Goal: Task Accomplishment & Management: Manage account settings

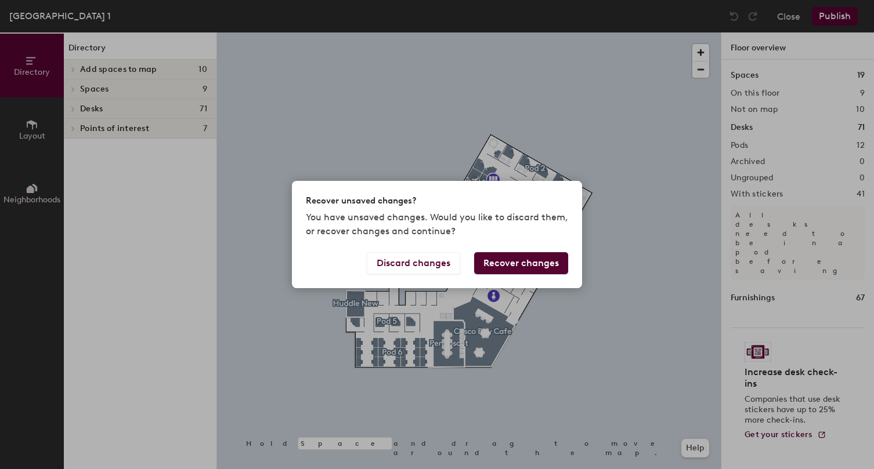
click at [519, 263] on button "Recover changes" at bounding box center [521, 263] width 94 height 22
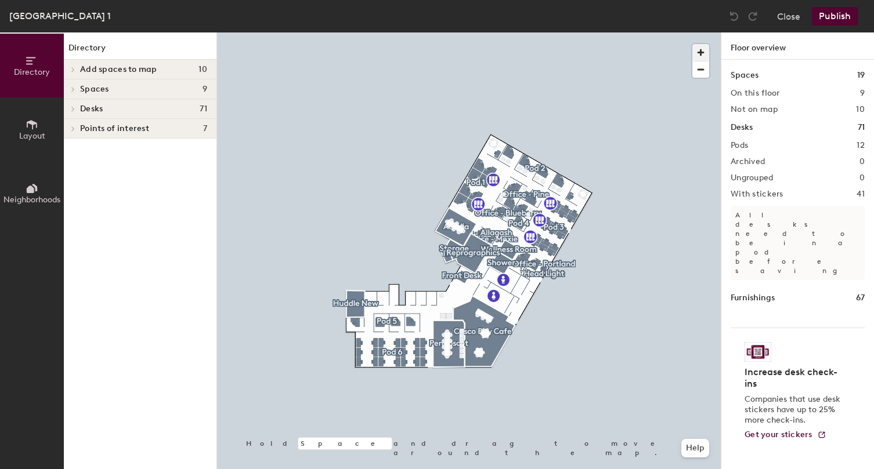
click at [697, 52] on span "button" at bounding box center [700, 52] width 17 height 17
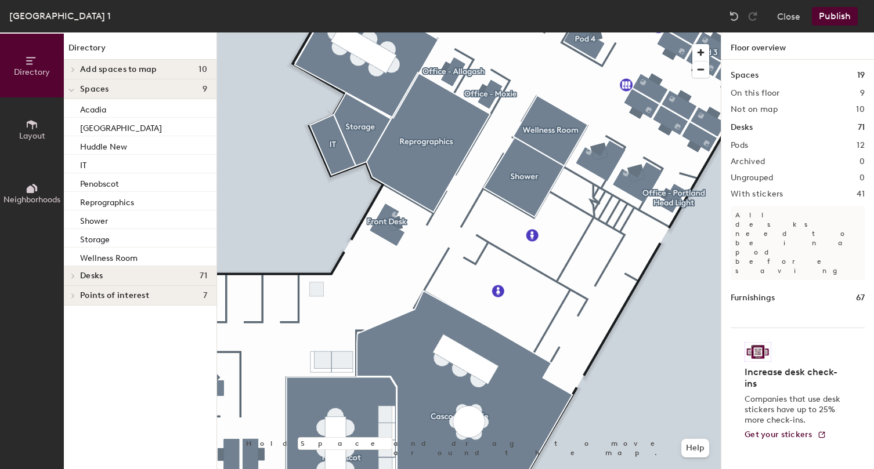
click at [518, 469] on html "Skip navigation Schedule Office People Analytics Visits Deliveries Services Man…" at bounding box center [437, 234] width 874 height 469
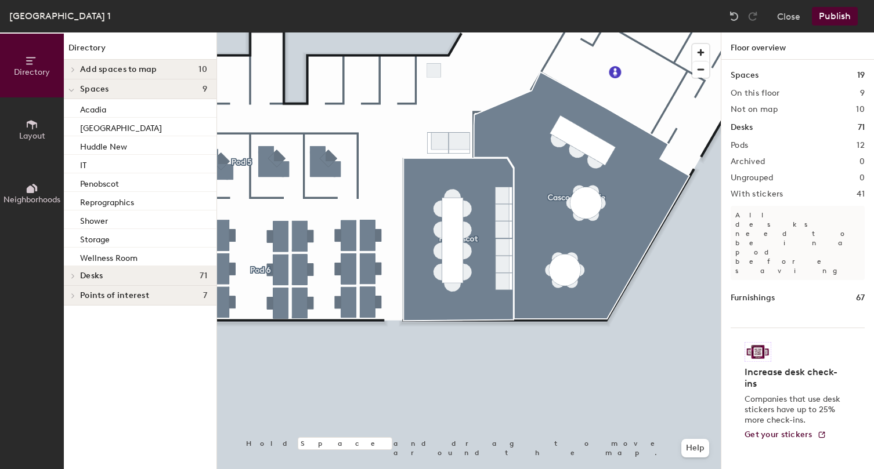
click at [468, 32] on div at bounding box center [469, 32] width 504 height 0
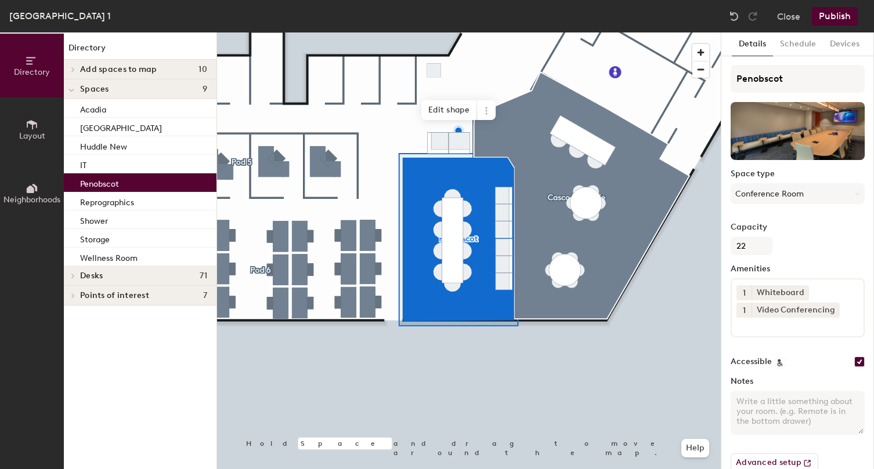
click at [424, 32] on div at bounding box center [469, 32] width 504 height 0
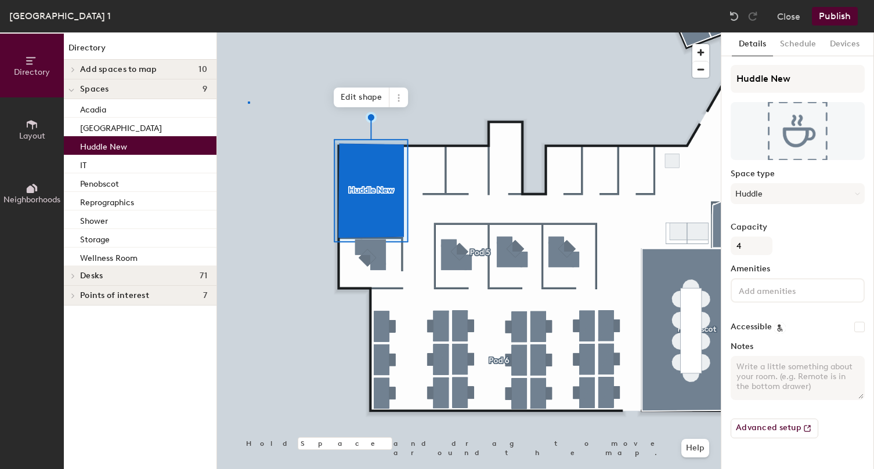
click at [248, 32] on div at bounding box center [469, 32] width 504 height 0
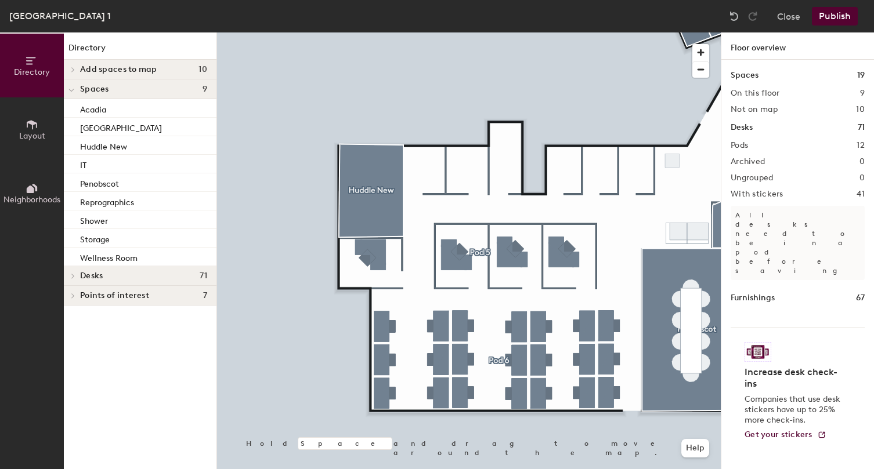
click at [74, 70] on icon at bounding box center [73, 69] width 2 height 5
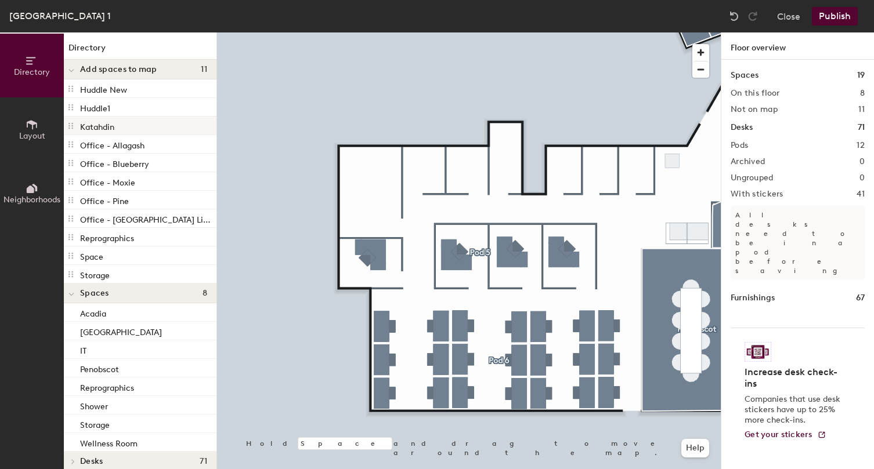
click at [113, 123] on p "Katahdin" at bounding box center [97, 125] width 34 height 13
click at [107, 115] on div "Huddle1" at bounding box center [140, 107] width 153 height 19
click at [114, 125] on p "Katahdin" at bounding box center [97, 125] width 34 height 13
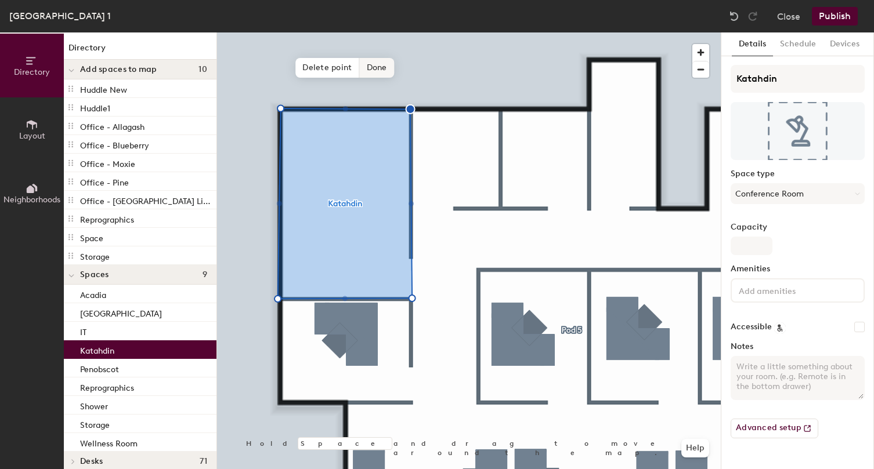
click at [375, 68] on span "Done" at bounding box center [377, 68] width 34 height 20
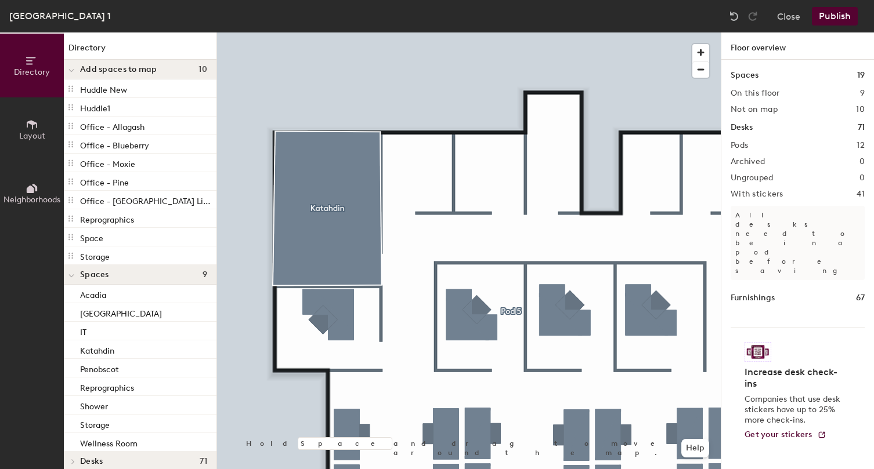
click at [830, 17] on button "Publish" at bounding box center [835, 16] width 46 height 19
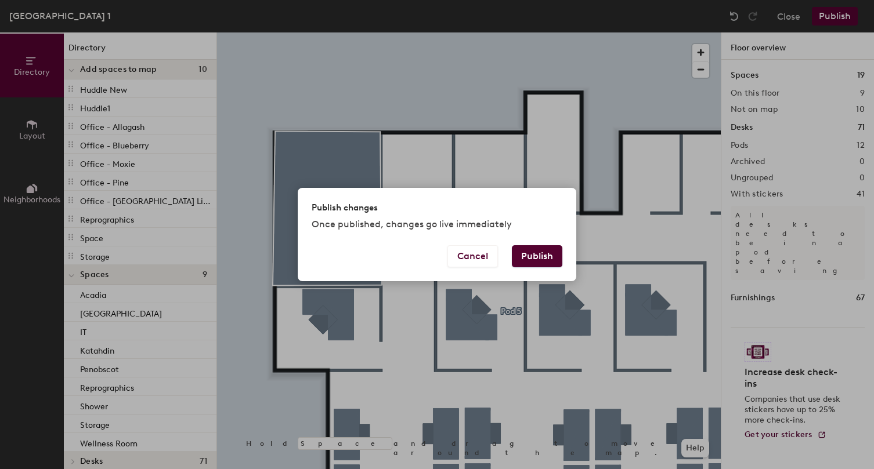
click at [544, 256] on button "Publish" at bounding box center [537, 256] width 50 height 22
